Goal: Transaction & Acquisition: Purchase product/service

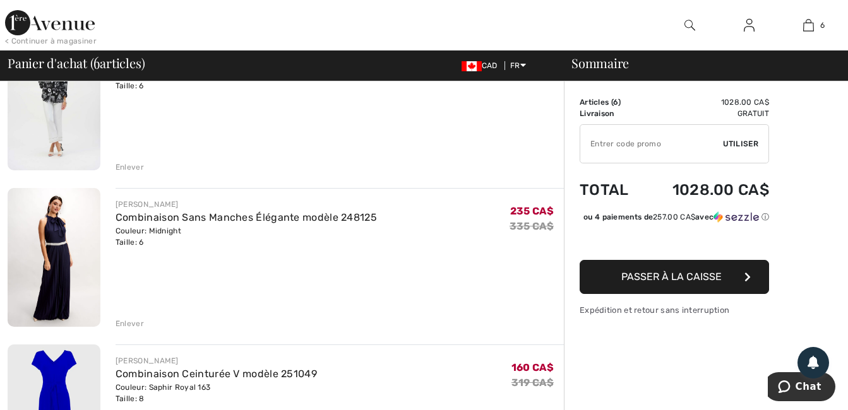
scroll to position [169, 0]
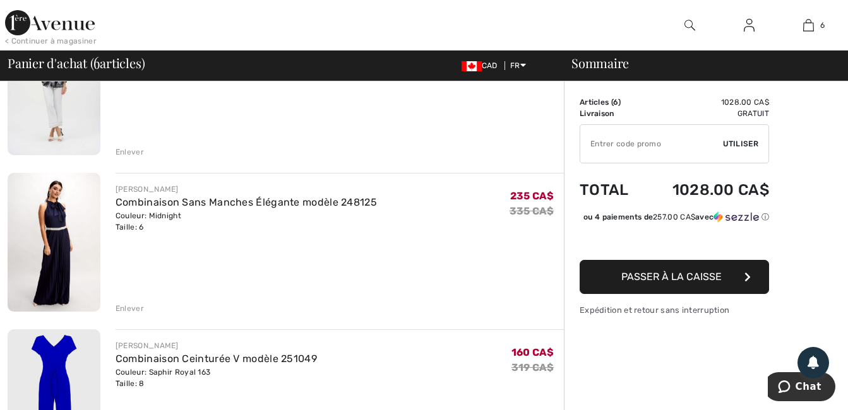
click at [63, 214] on img at bounding box center [54, 242] width 93 height 139
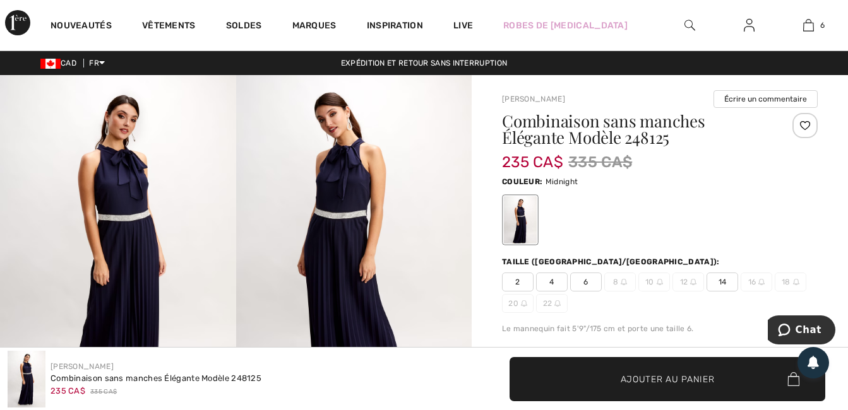
click at [129, 218] on img at bounding box center [118, 252] width 236 height 354
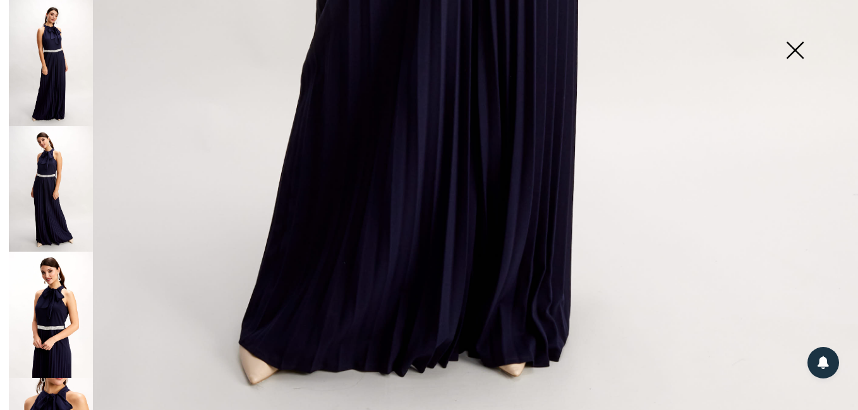
scroll to position [862, 0]
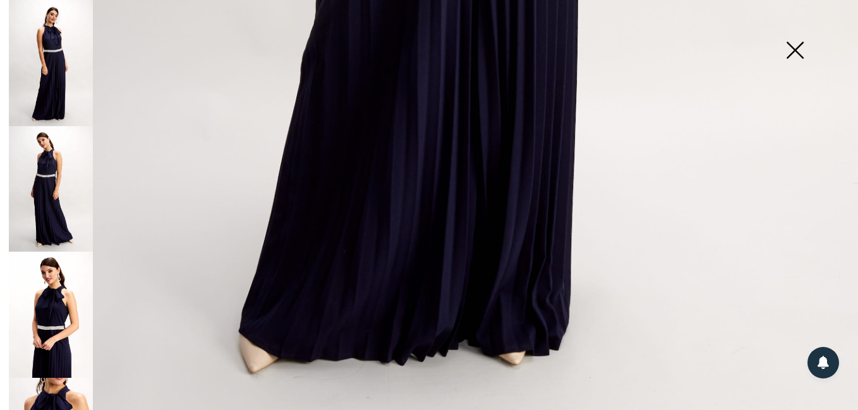
click at [46, 193] on img at bounding box center [51, 189] width 84 height 126
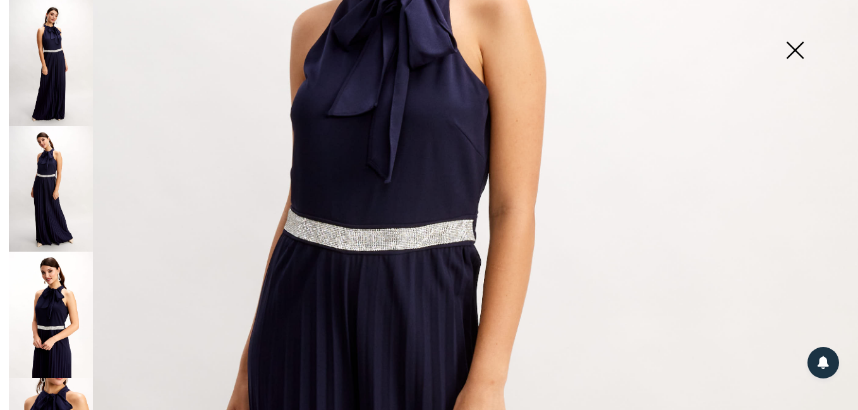
scroll to position [247, 0]
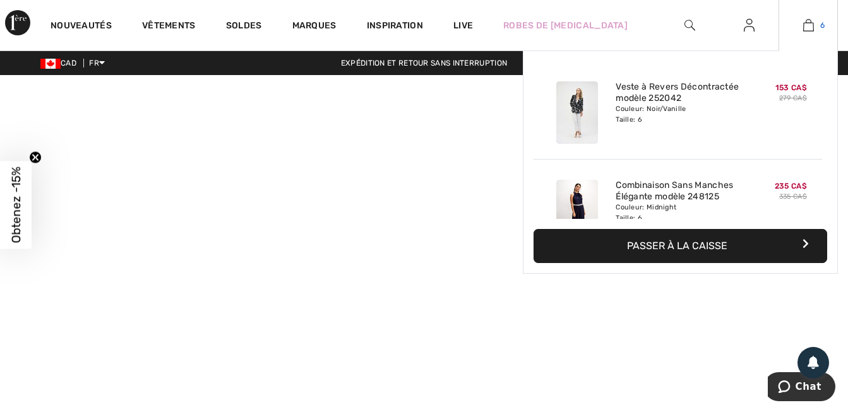
click at [806, 24] on img at bounding box center [808, 25] width 11 height 15
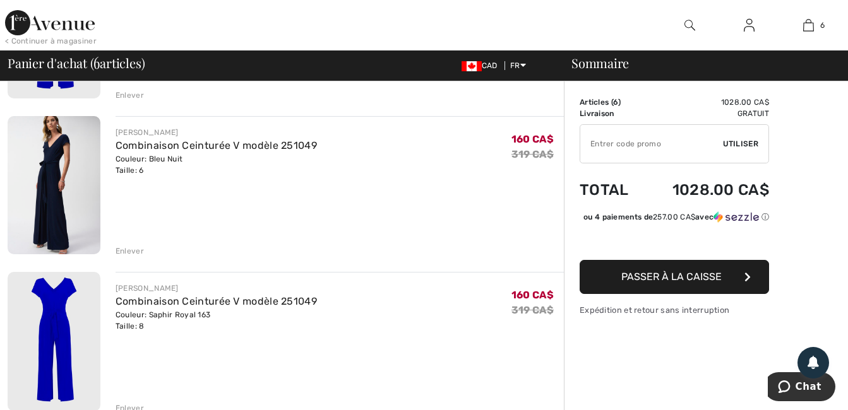
scroll to position [606, 0]
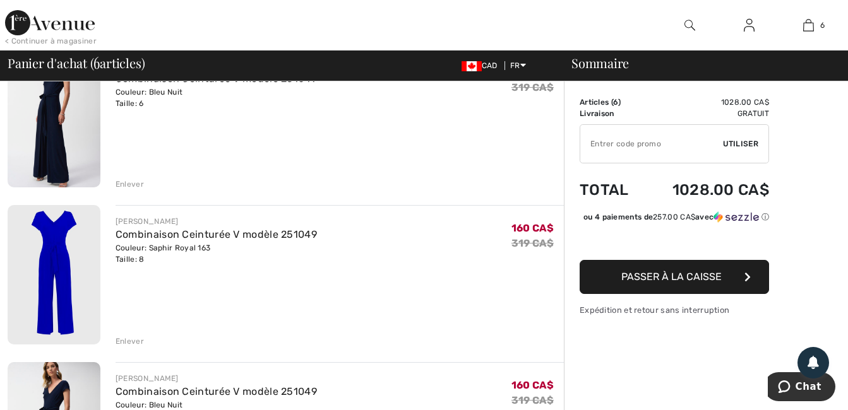
click at [131, 340] on div "Enlever" at bounding box center [130, 341] width 28 height 11
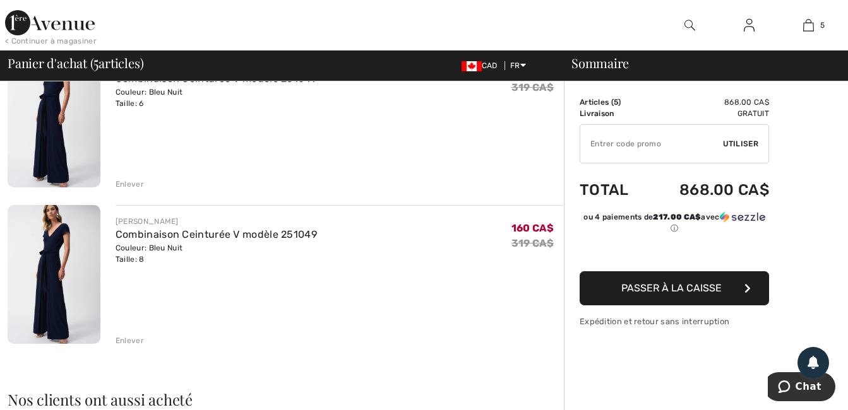
click at [136, 187] on div "Enlever" at bounding box center [130, 184] width 28 height 11
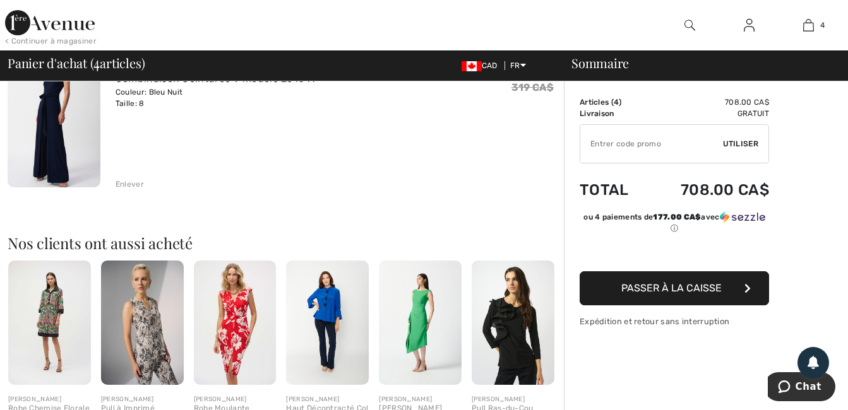
scroll to position [589, 0]
